Goal: Transaction & Acquisition: Purchase product/service

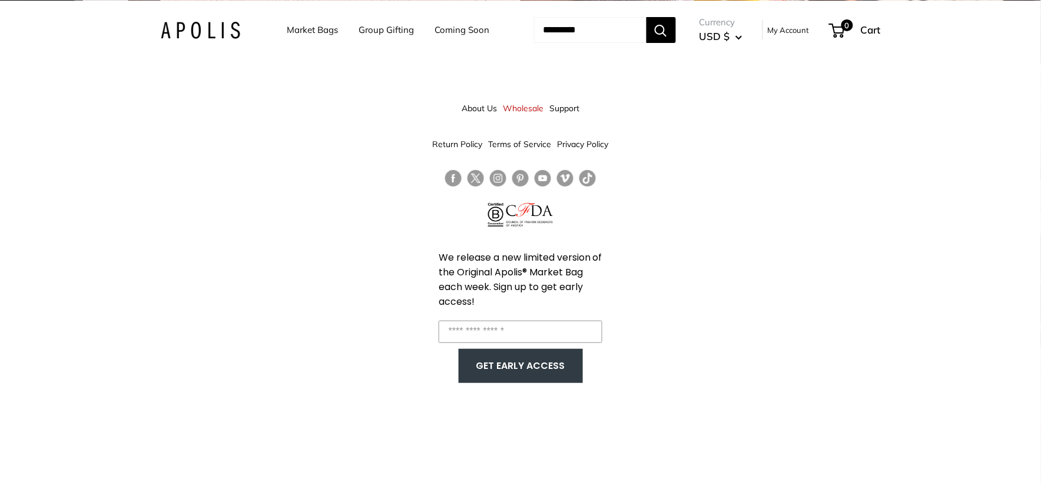
click at [693, 138] on div "About Us Wholesale Support Return Policy Terms of Service Privacy Policy We rel…" at bounding box center [520, 244] width 1041 height 486
click at [308, 38] on link "Market Bags" at bounding box center [312, 30] width 51 height 16
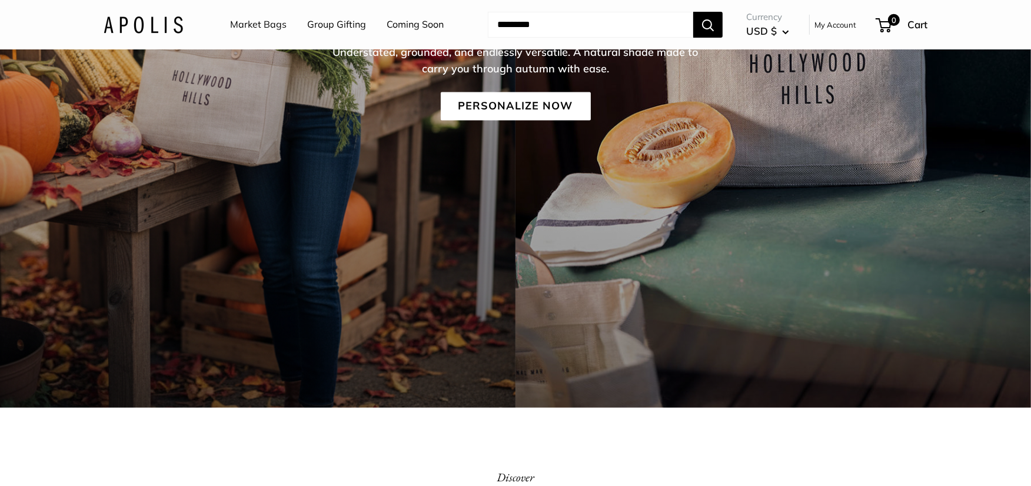
scroll to position [327, 0]
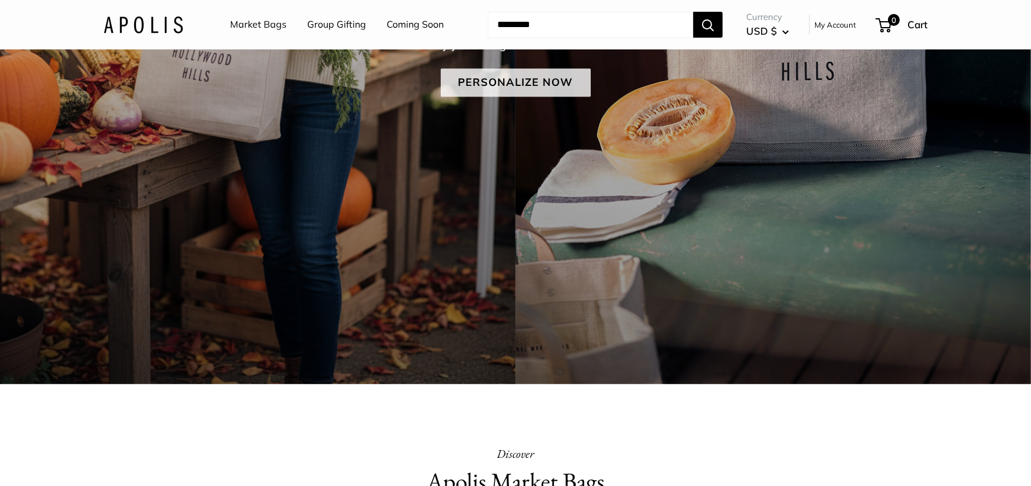
click at [530, 91] on link "Personalize Now" at bounding box center [516, 82] width 150 height 28
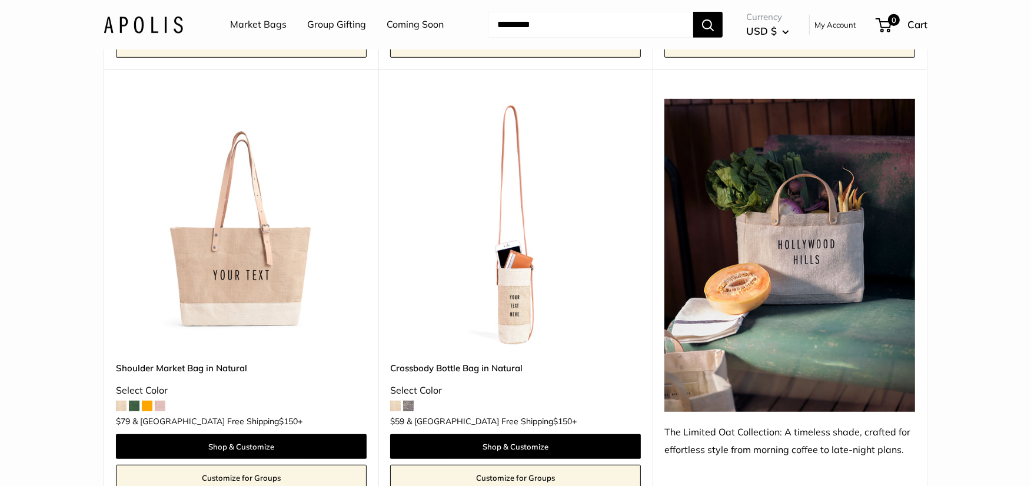
scroll to position [589, 0]
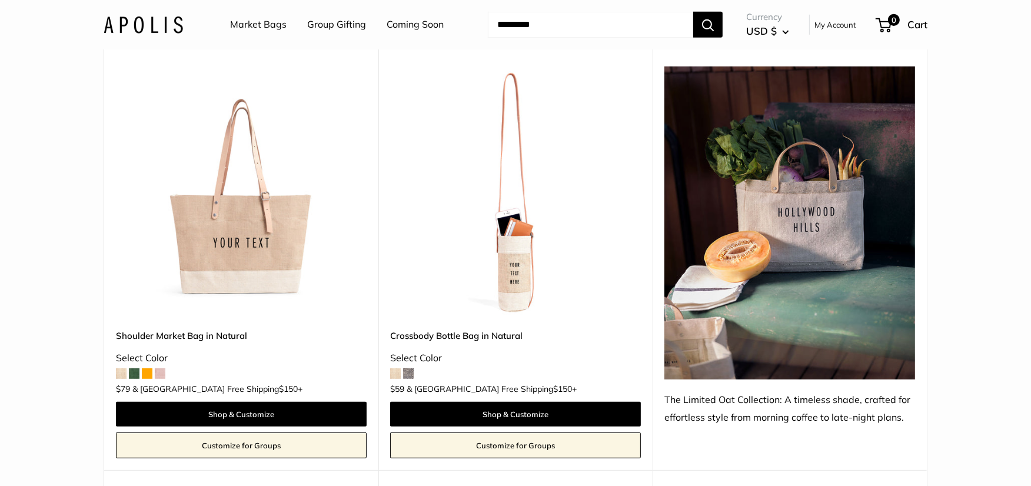
click at [132, 377] on span at bounding box center [134, 374] width 11 height 11
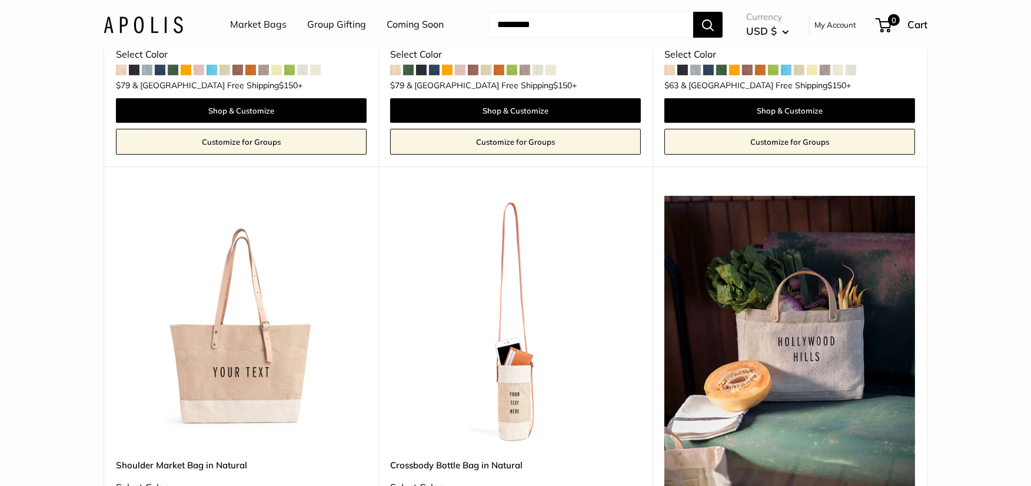
scroll to position [457, 0]
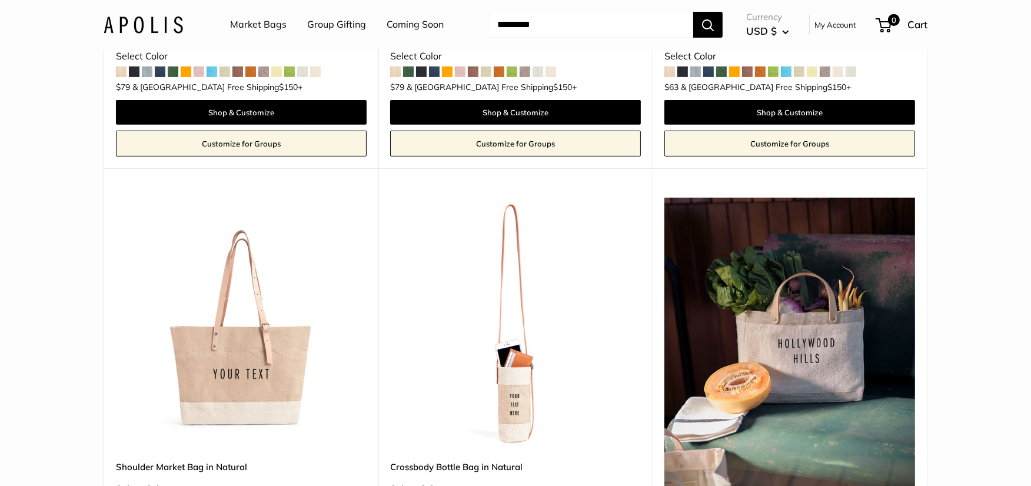
click at [0, 0] on img at bounding box center [0, 0] width 0 height 0
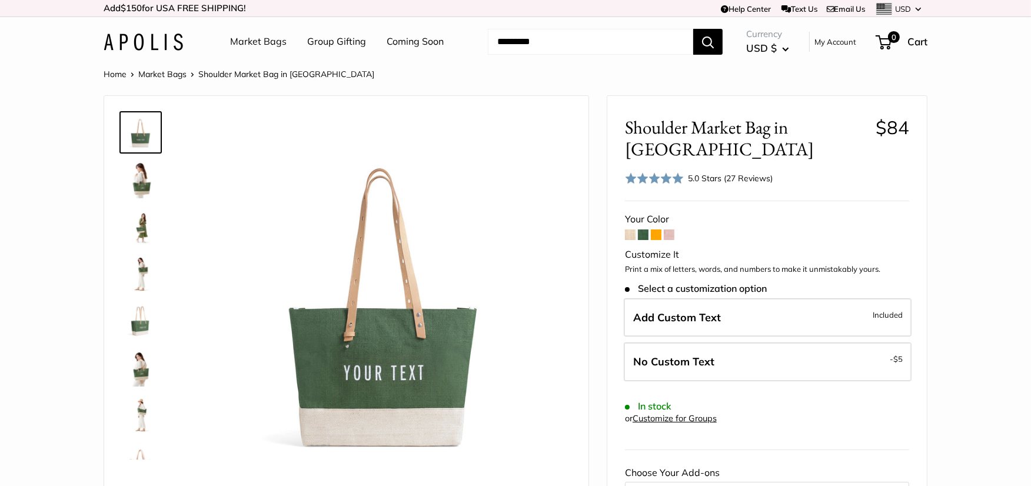
click at [628, 231] on span at bounding box center [630, 235] width 11 height 11
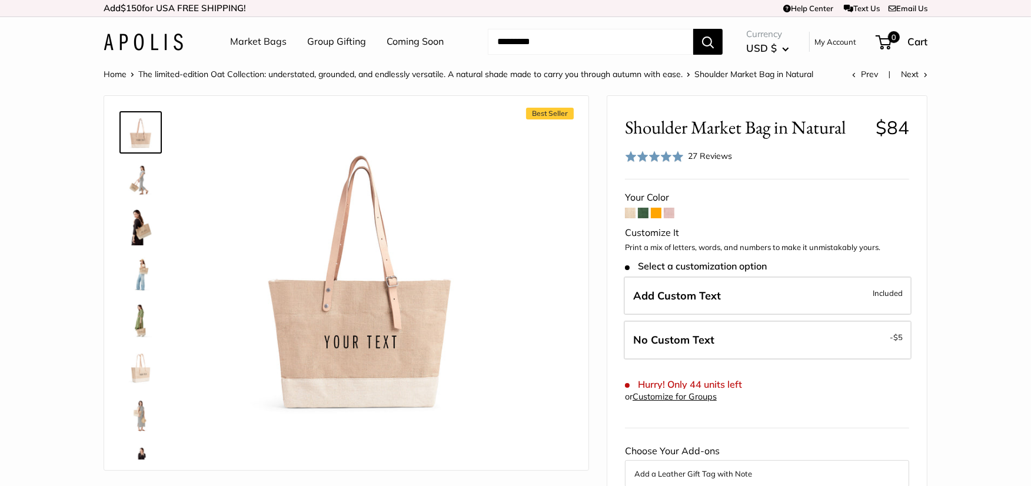
click at [644, 209] on span at bounding box center [643, 213] width 11 height 11
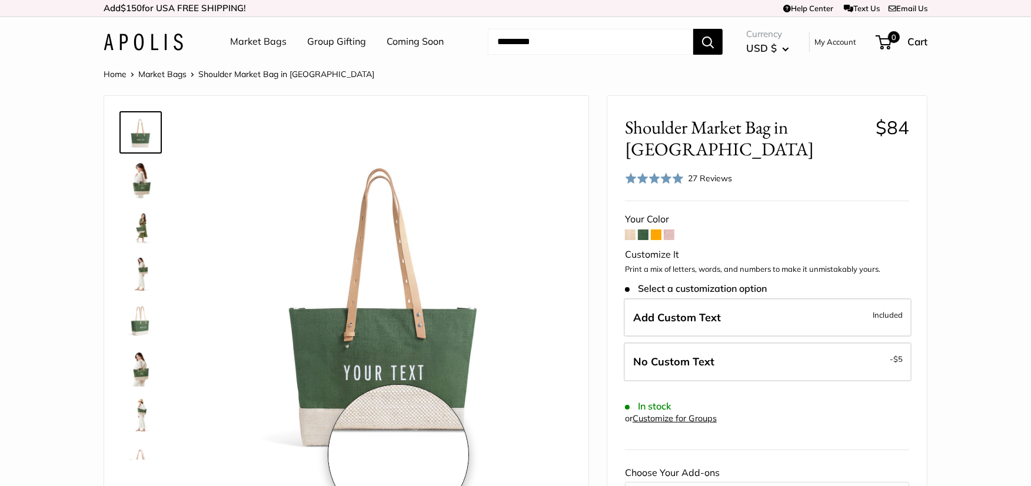
scroll to position [65, 0]
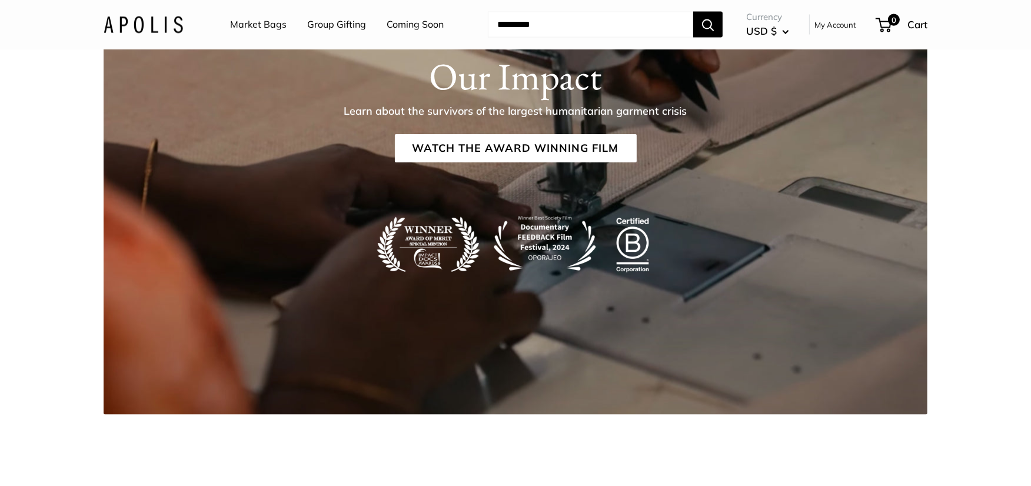
scroll to position [2224, 0]
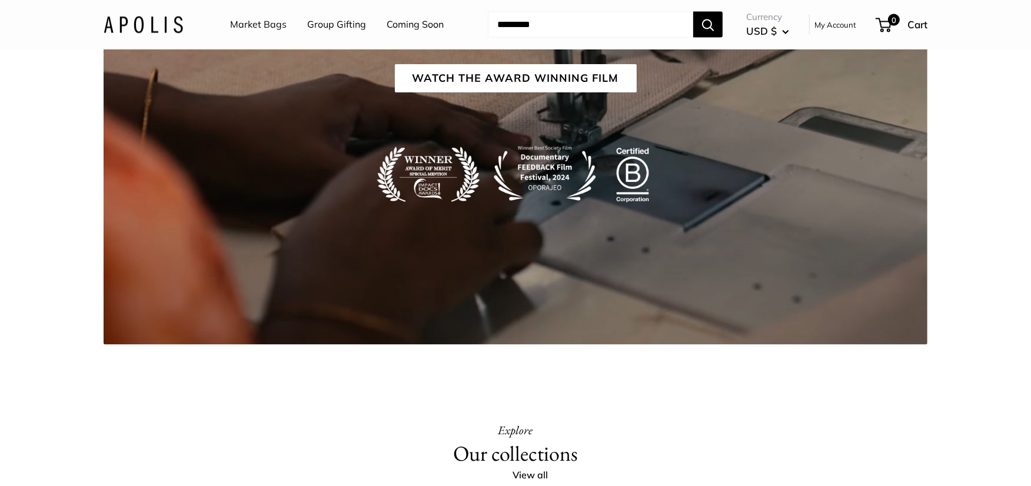
click at [272, 28] on link "Market Bags" at bounding box center [258, 25] width 57 height 18
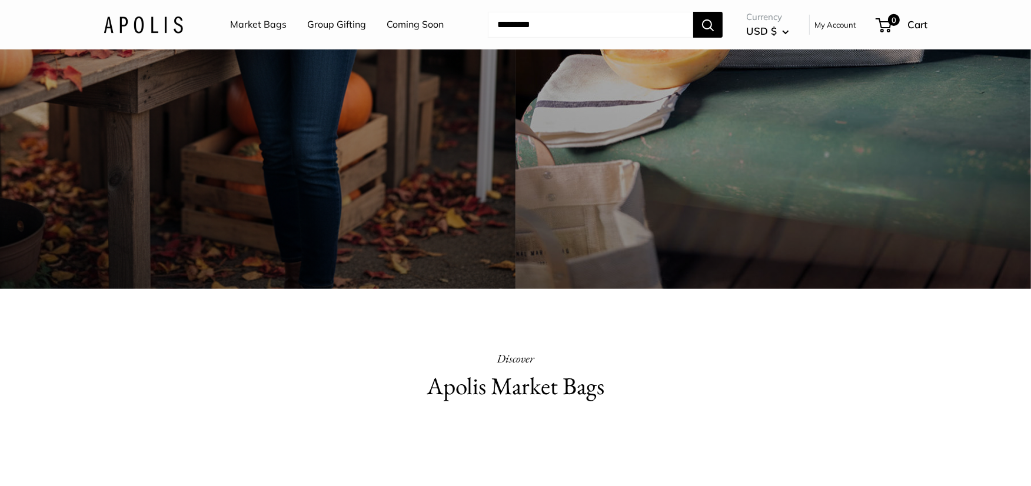
scroll to position [392, 0]
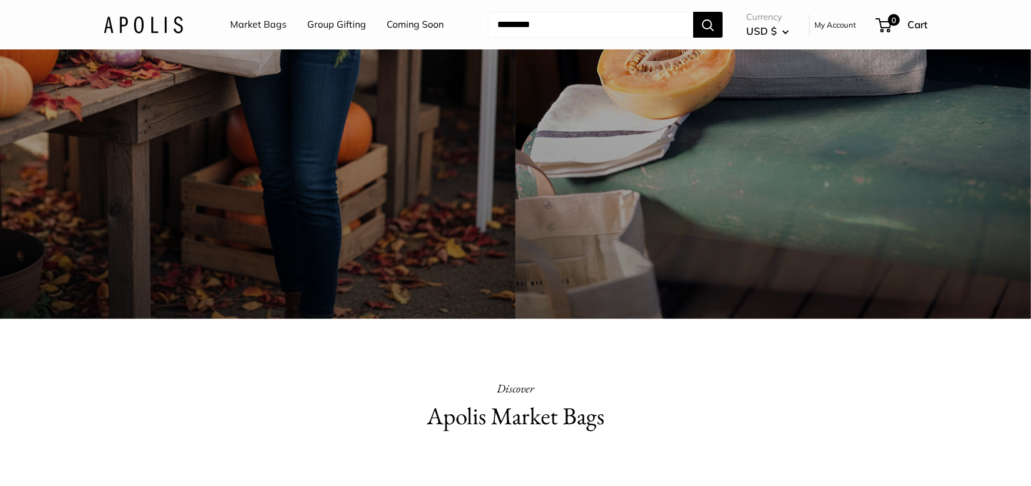
click at [271, 25] on link "Market Bags" at bounding box center [258, 25] width 57 height 18
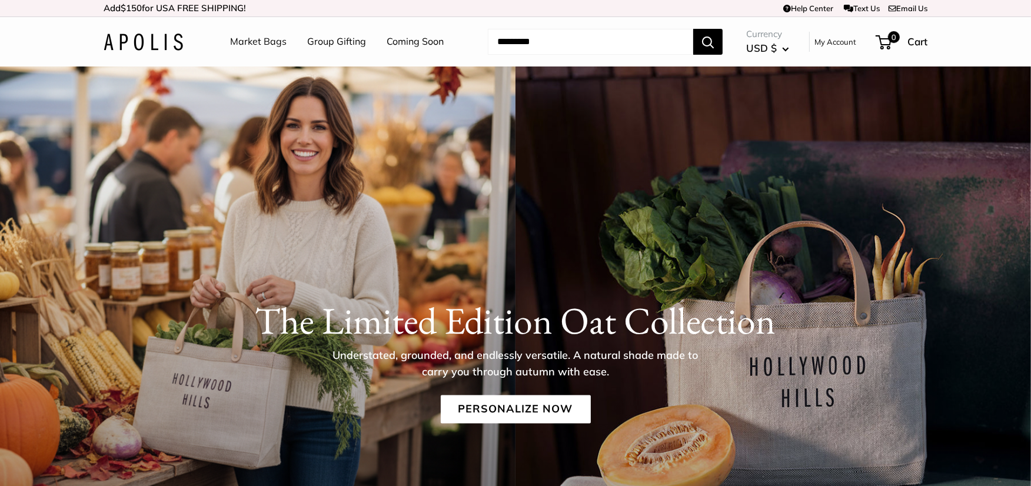
scroll to position [1, 0]
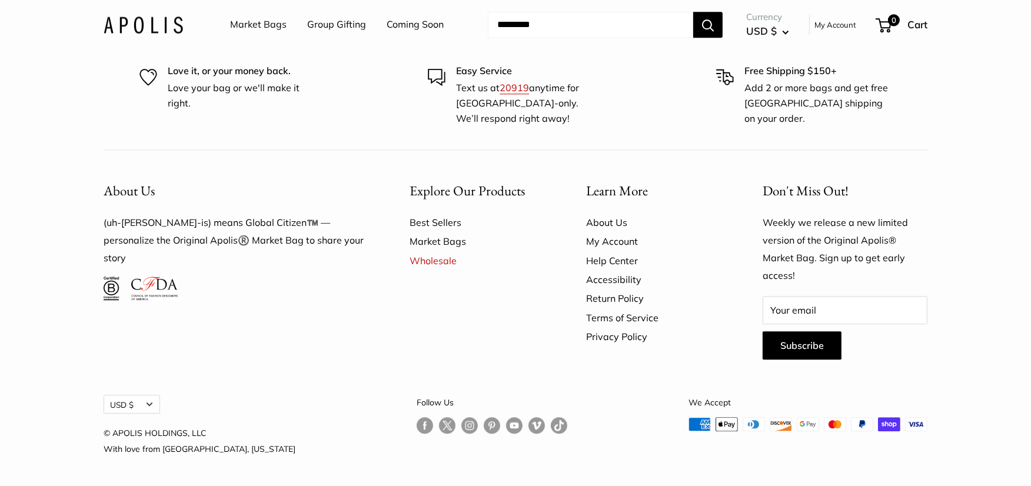
scroll to position [3230, 0]
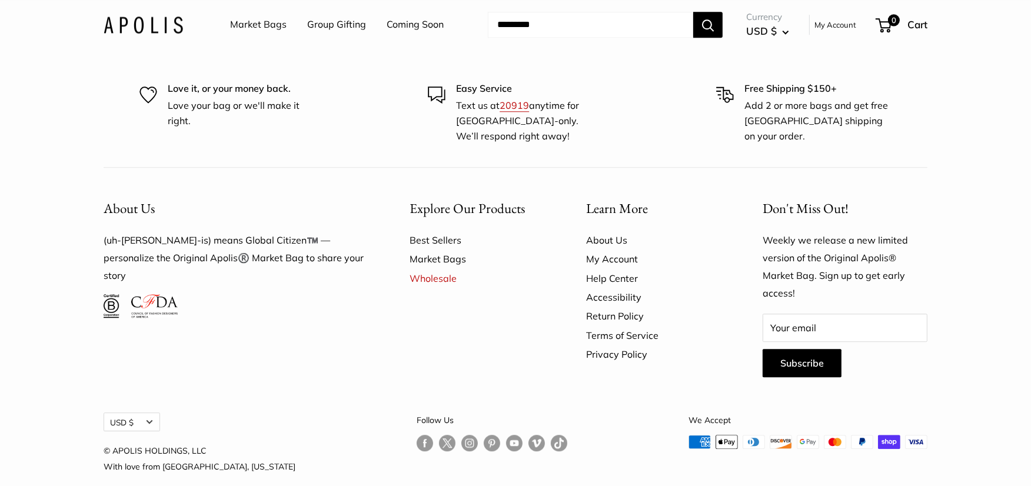
click at [619, 24] on input "Search..." at bounding box center [590, 25] width 205 height 26
drag, startPoint x: 263, startPoint y: 25, endPoint x: 300, endPoint y: 20, distance: 38.1
click at [300, 20] on ul "Market Bags Group Gifting Coming Soon" at bounding box center [347, 25] width 234 height 38
click at [312, 35] on li "Group Gifting" at bounding box center [336, 25] width 59 height 38
click at [307, 26] on link "Group Gifting" at bounding box center [336, 25] width 59 height 18
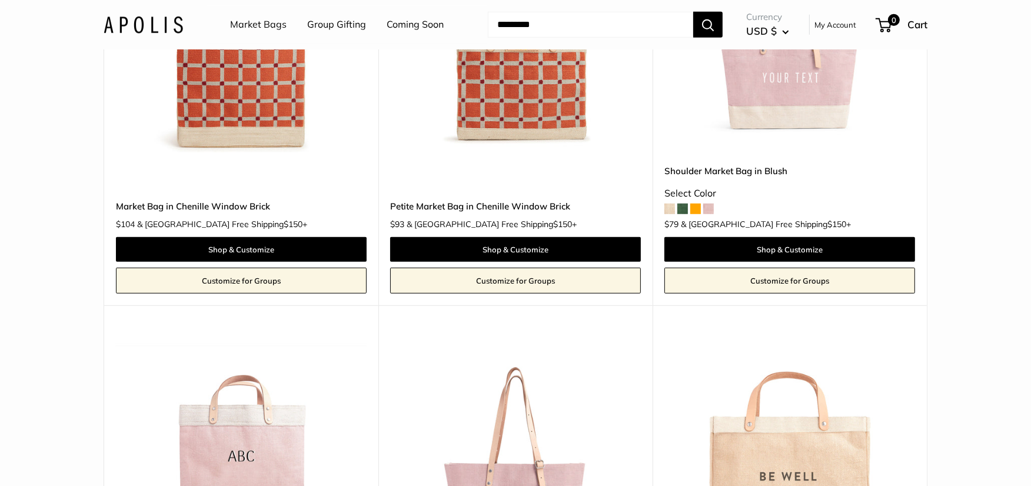
scroll to position [785, 0]
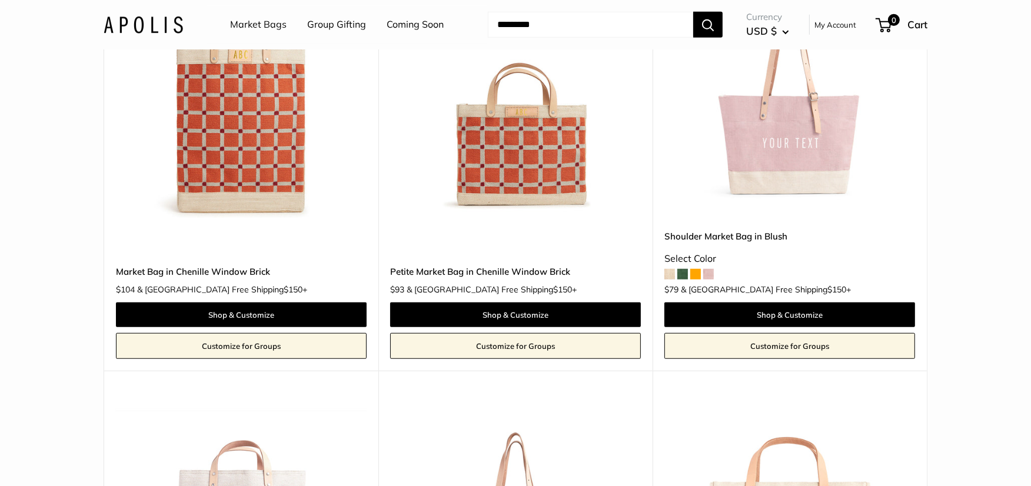
click at [683, 274] on span at bounding box center [683, 274] width 11 height 11
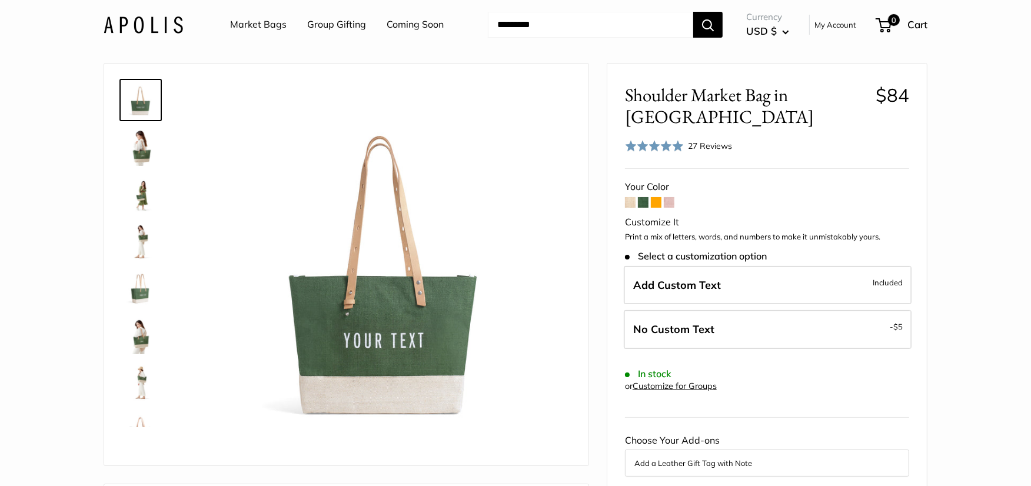
scroll to position [65, 0]
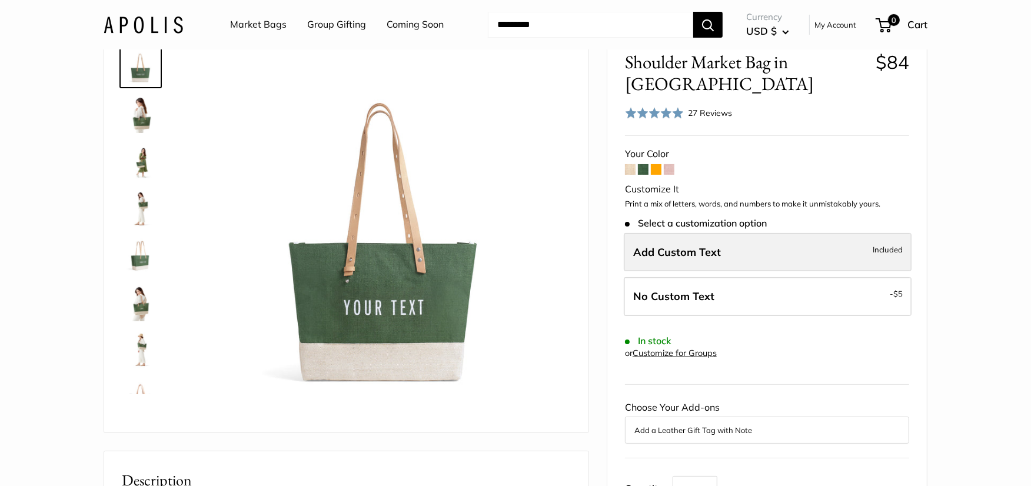
click at [666, 251] on span "Add Custom Text" at bounding box center [677, 253] width 88 height 14
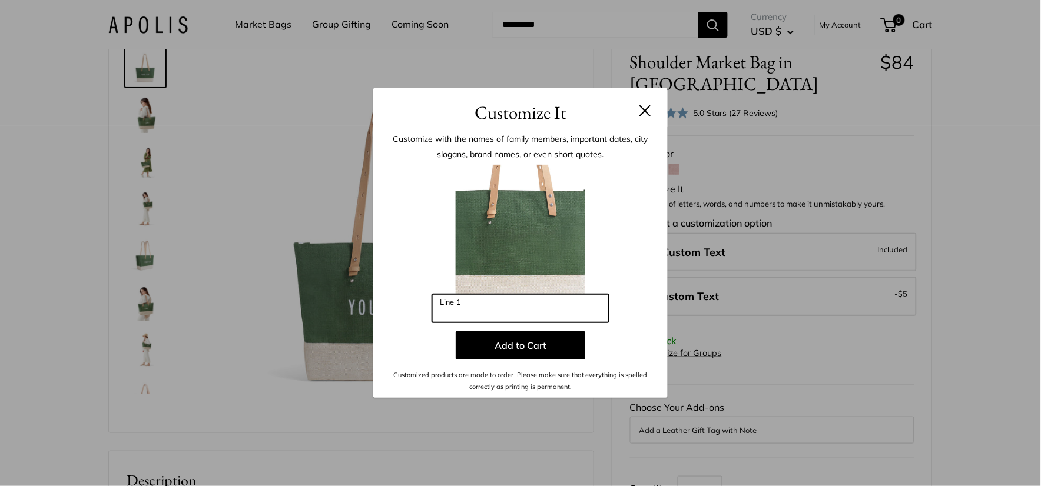
click at [516, 307] on input "Line 1" at bounding box center [520, 308] width 177 height 28
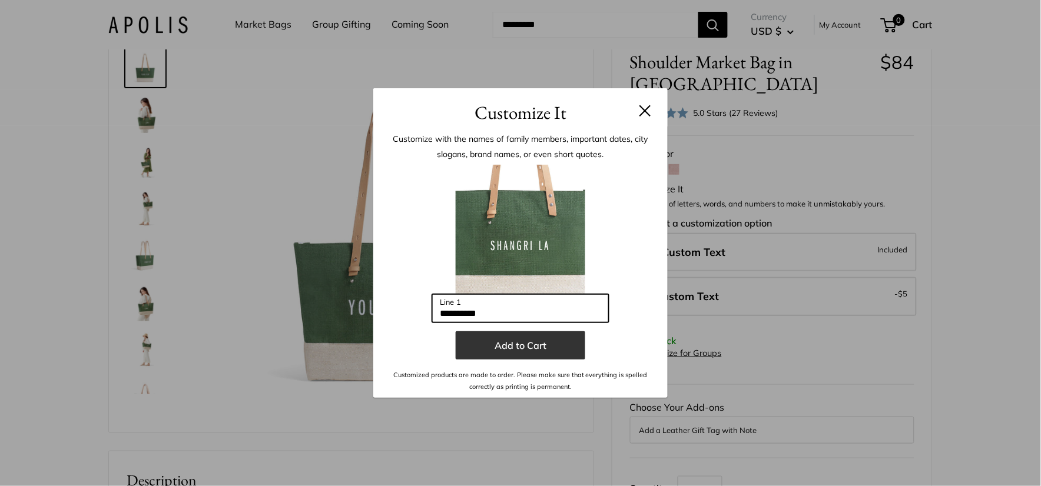
type input "**********"
click at [516, 340] on button "Add to Cart" at bounding box center [521, 345] width 130 height 28
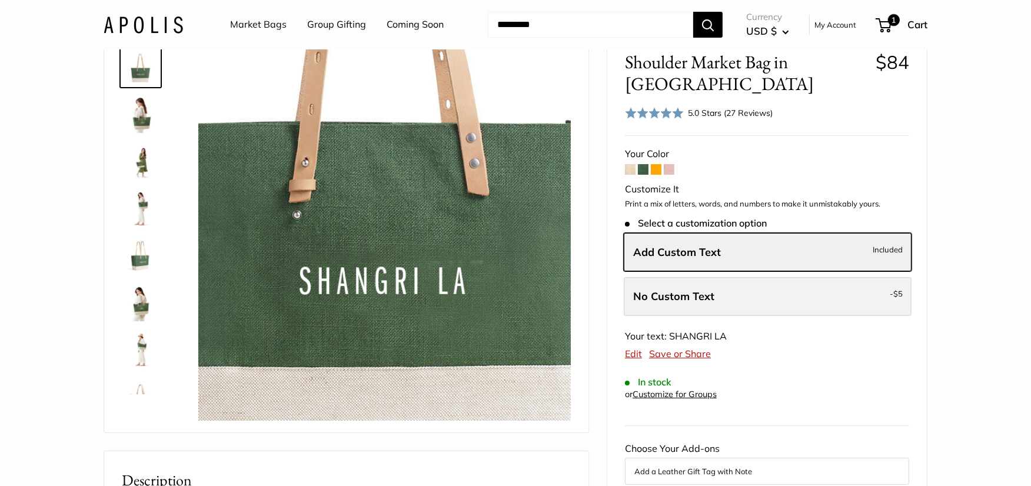
click at [787, 295] on label "No Custom Text - $5" at bounding box center [768, 296] width 288 height 39
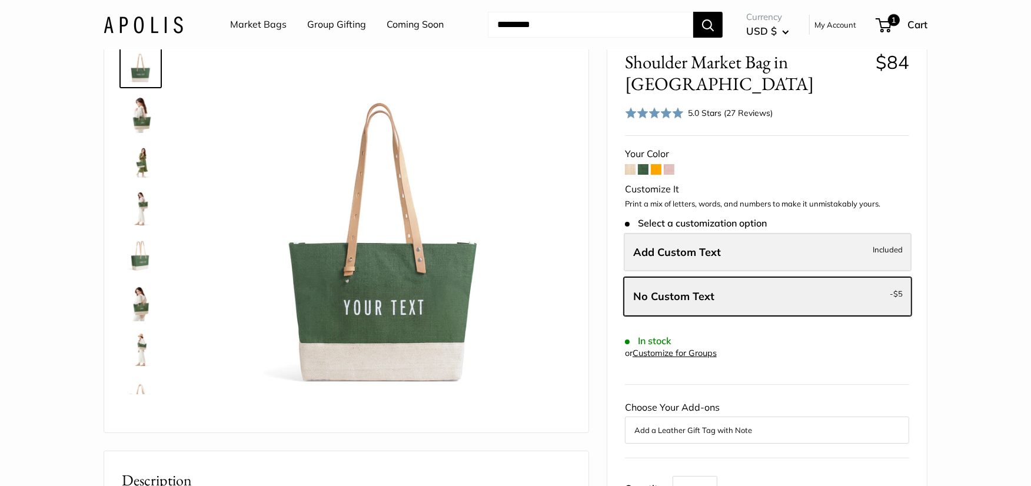
click at [795, 254] on label "Add Custom Text Included" at bounding box center [768, 252] width 288 height 39
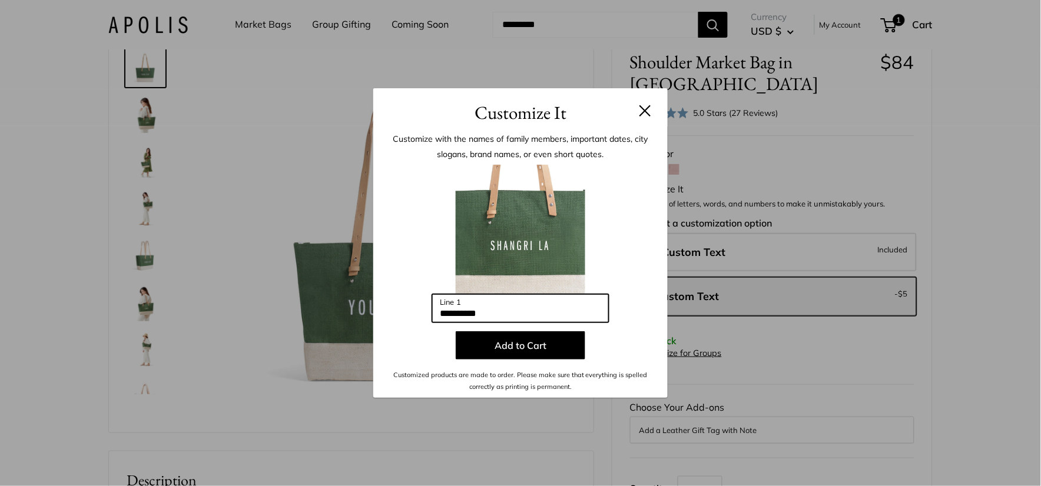
click at [558, 316] on input "**********" at bounding box center [520, 308] width 177 height 28
click at [646, 109] on button at bounding box center [645, 111] width 12 height 12
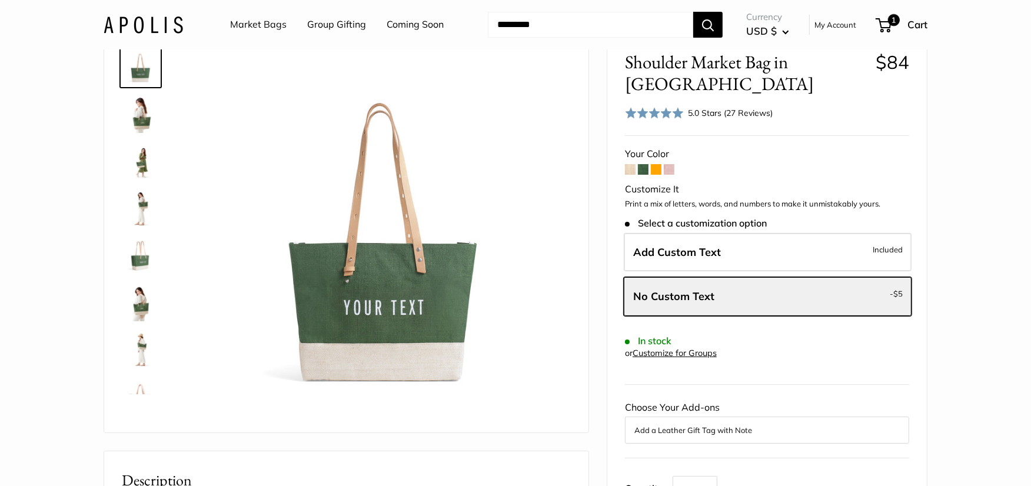
click at [749, 334] on form "Your Color Customize It Print a mix of letters, words, and numbers to make it u…" at bounding box center [767, 362] width 284 height 434
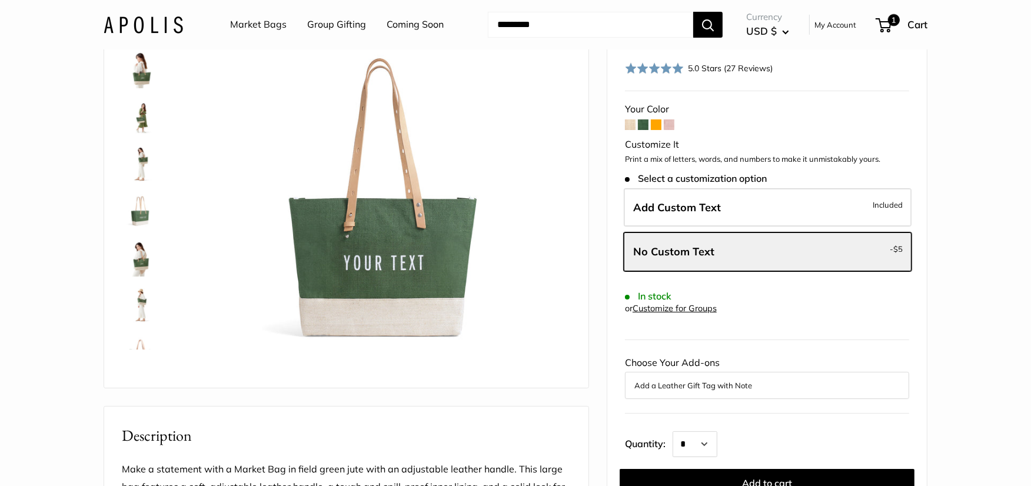
scroll to position [196, 0]
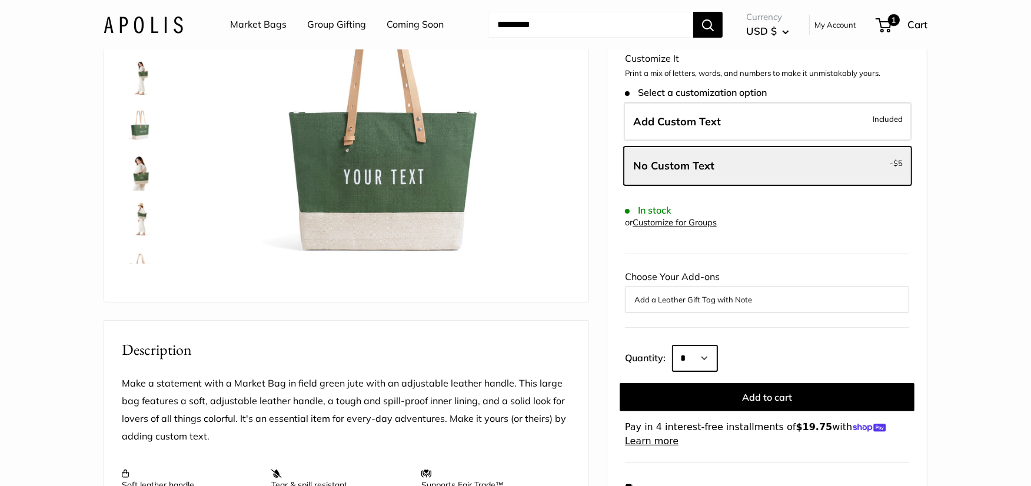
click at [707, 368] on select "* * * * * * * * * *** *** *** *** *** *** *** *** *** *** *** *** *** *** *** *…" at bounding box center [695, 359] width 45 height 26
select select "**"
click at [673, 346] on select "* * * * * * * * * *** *** *** *** *** *** *** *** *** *** *** *** *** *** *** *…" at bounding box center [695, 359] width 45 height 26
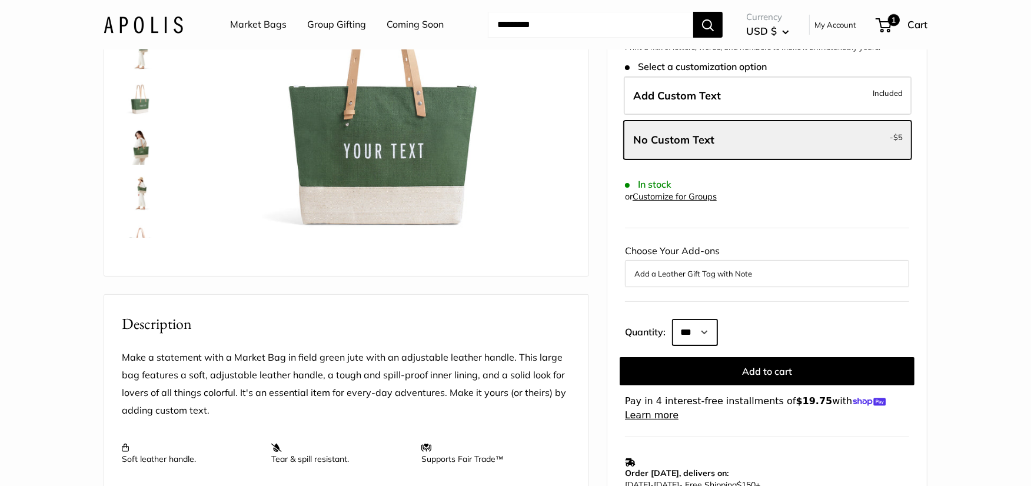
scroll to position [261, 0]
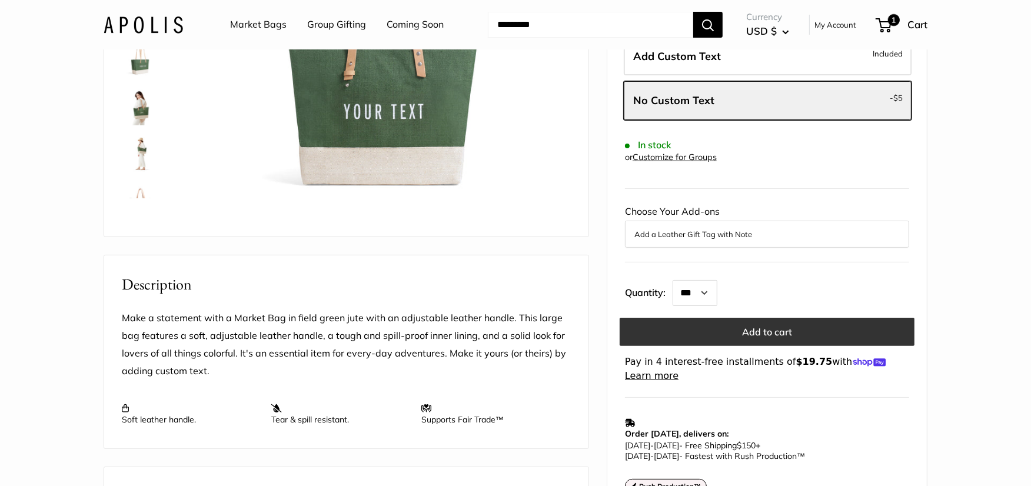
click at [727, 330] on button "Add to cart" at bounding box center [767, 332] width 295 height 28
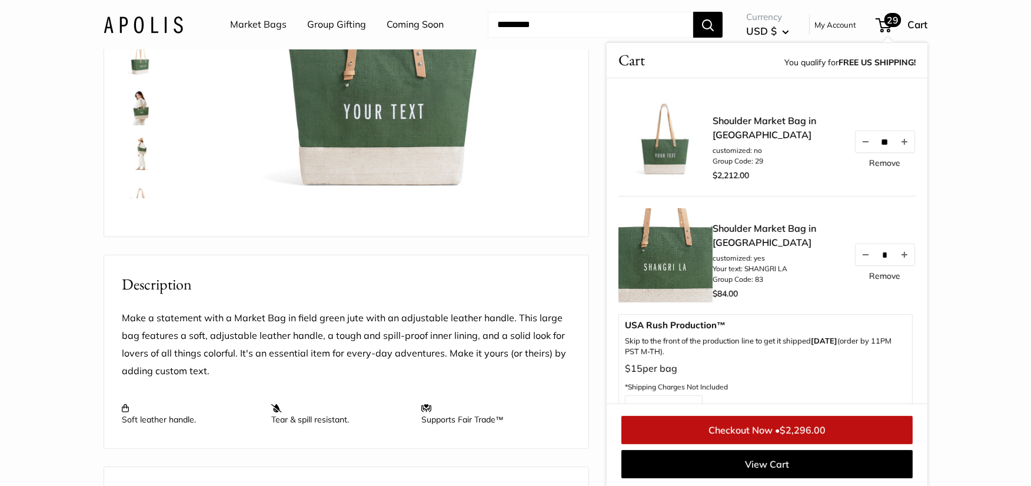
click at [870, 277] on link "Remove" at bounding box center [885, 276] width 31 height 8
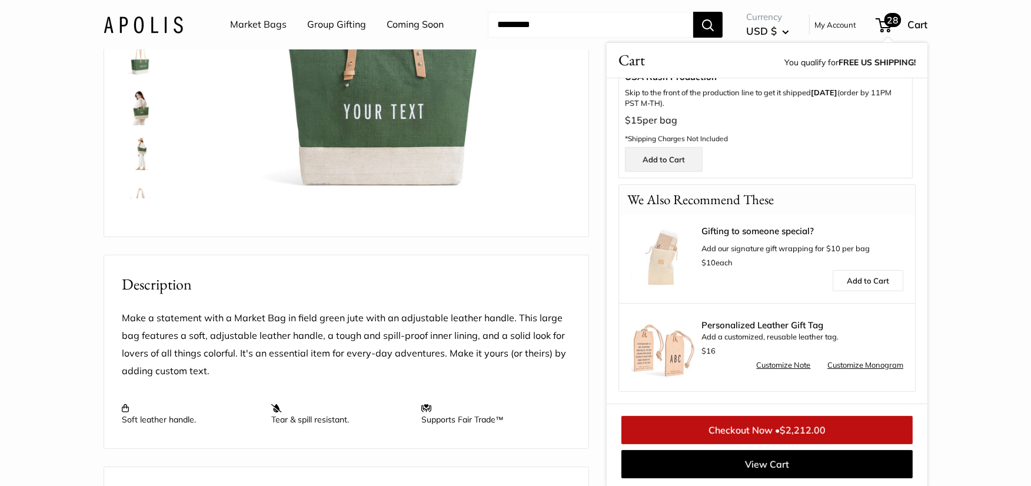
scroll to position [0, 0]
